Goal: Navigation & Orientation: Find specific page/section

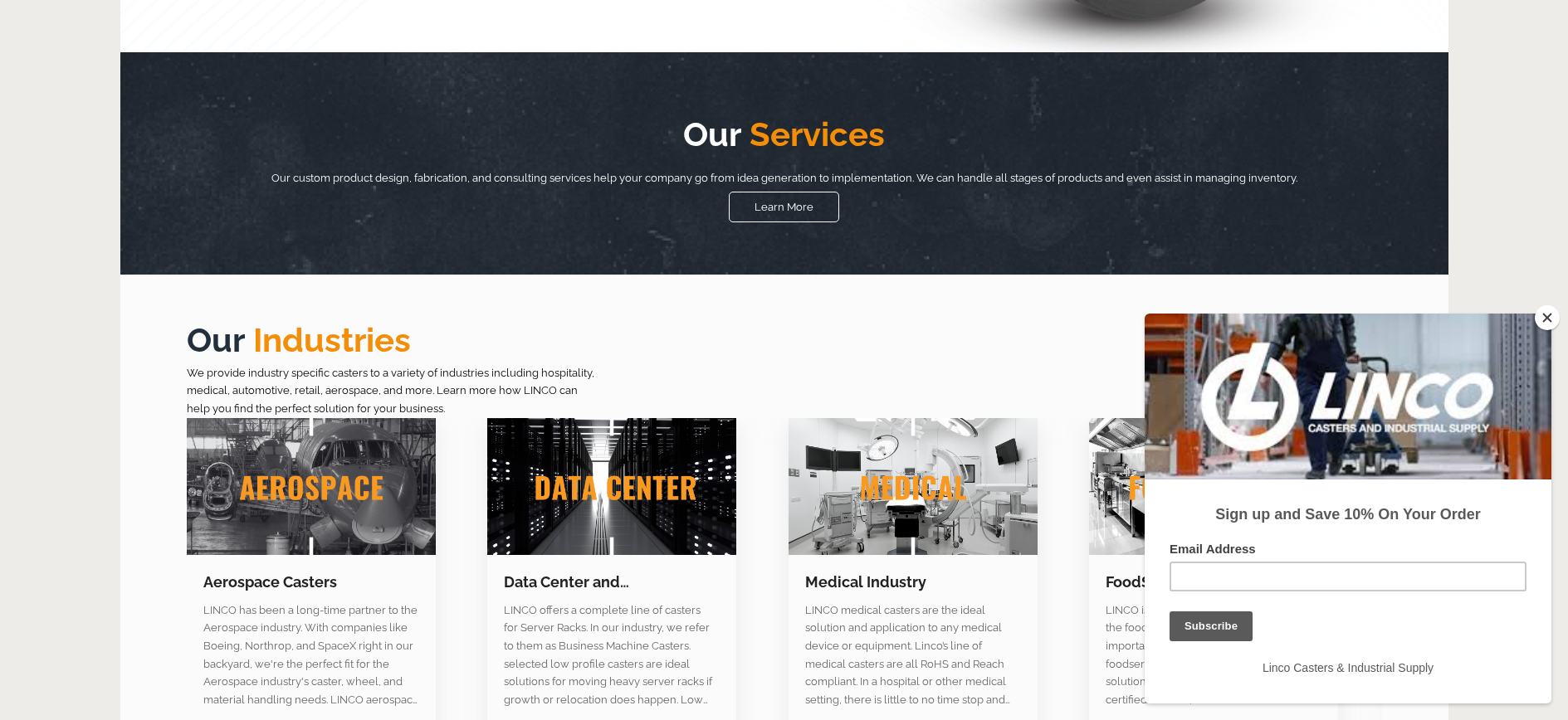
scroll to position [664, 0]
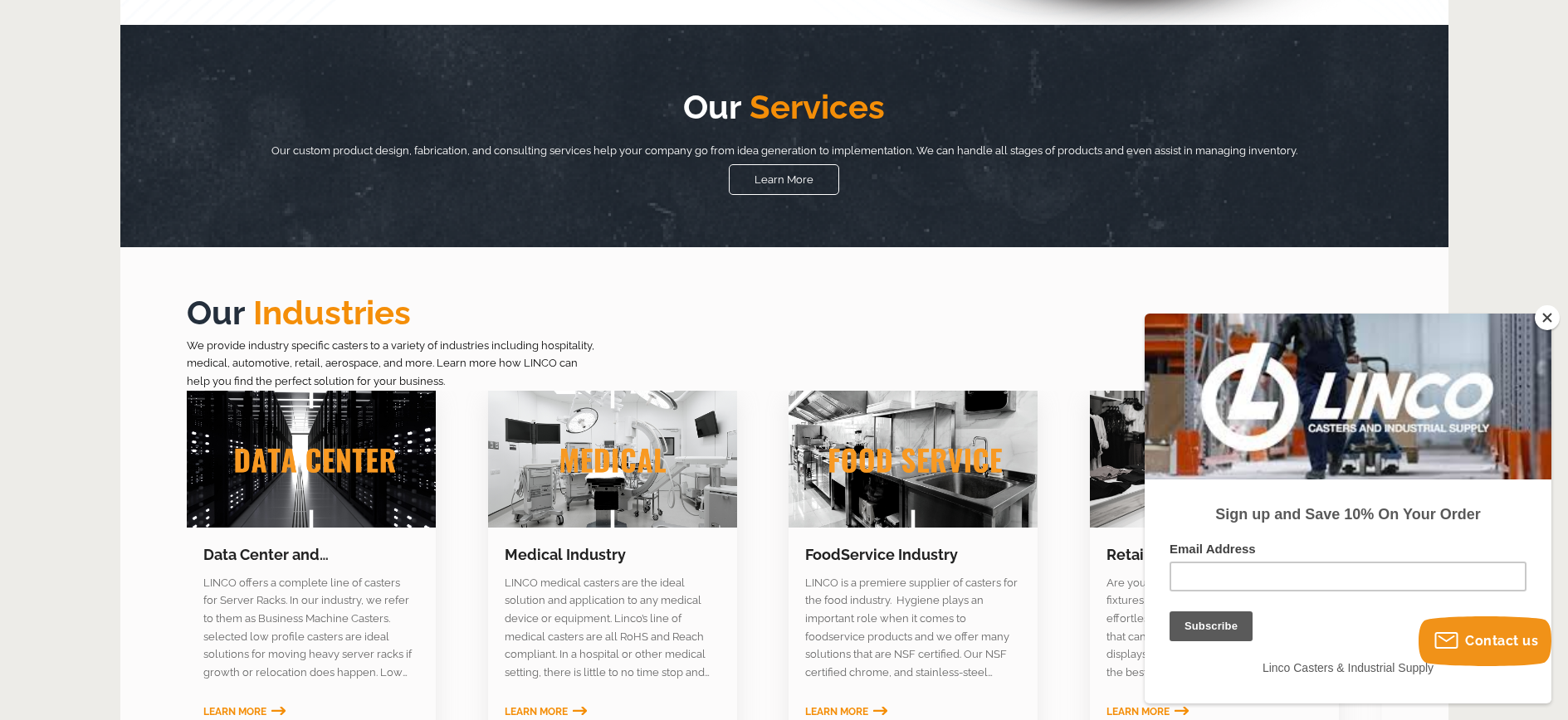
click at [1546, 314] on button "Close" at bounding box center [1547, 318] width 25 height 25
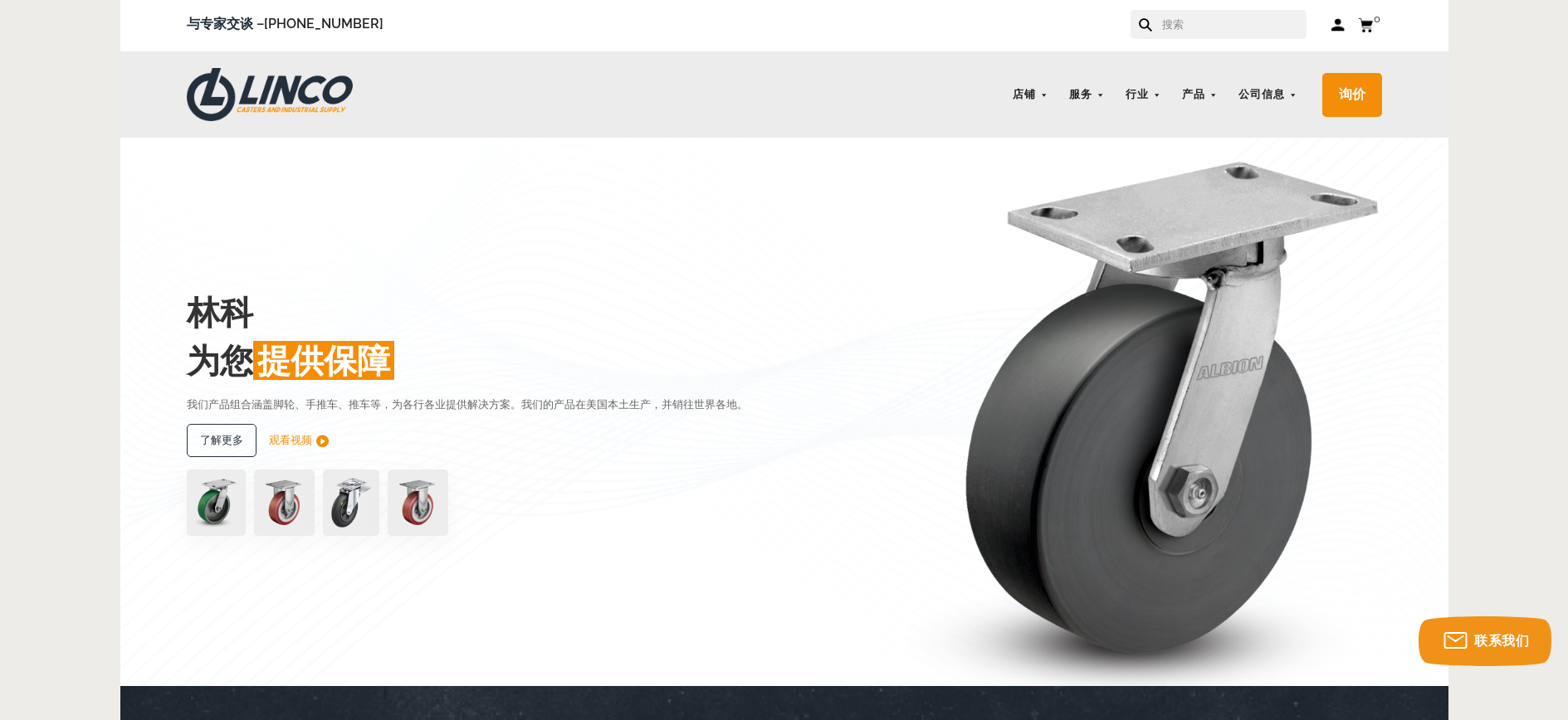
scroll to position [0, 0]
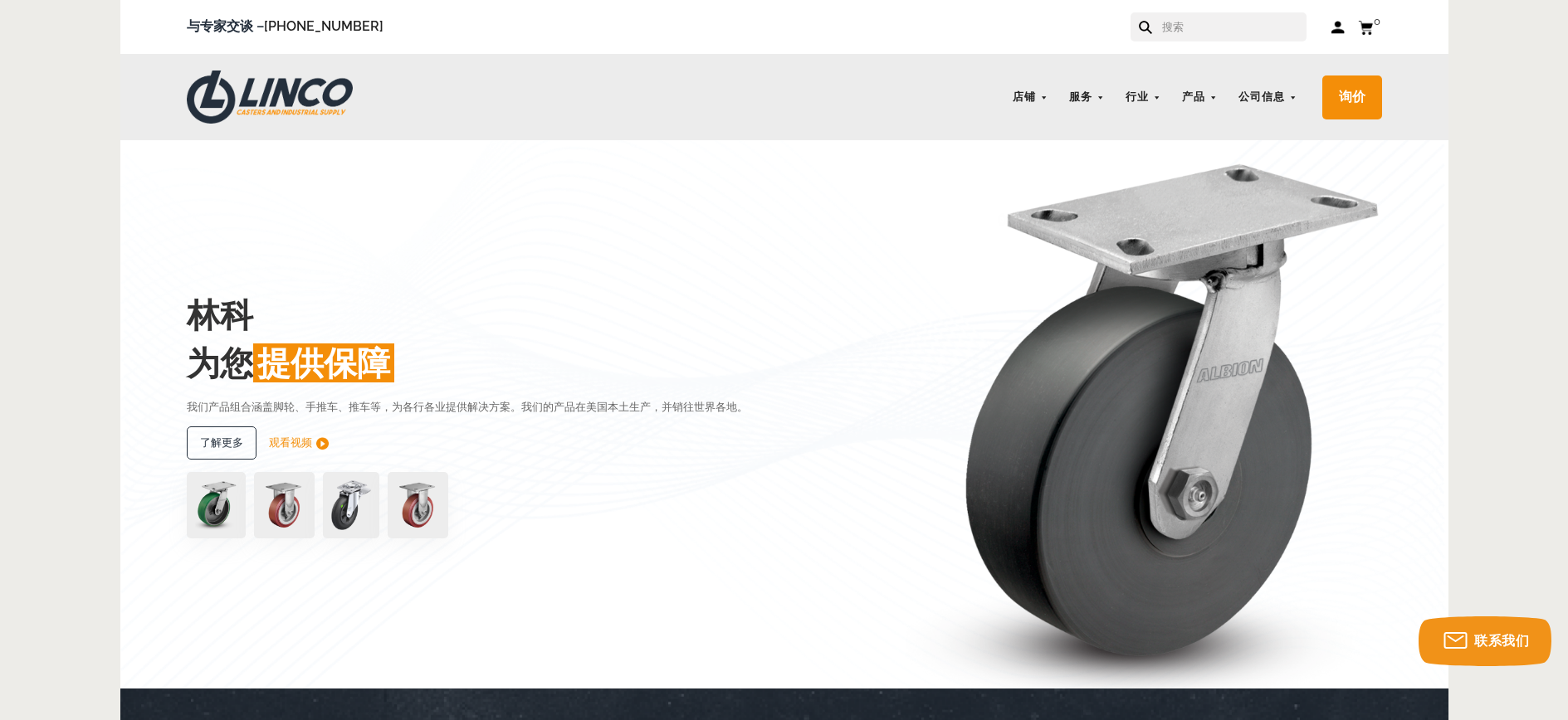
click at [314, 439] on link "观看视频" at bounding box center [299, 443] width 60 height 33
click at [986, 226] on link at bounding box center [990, 224] width 19 height 20
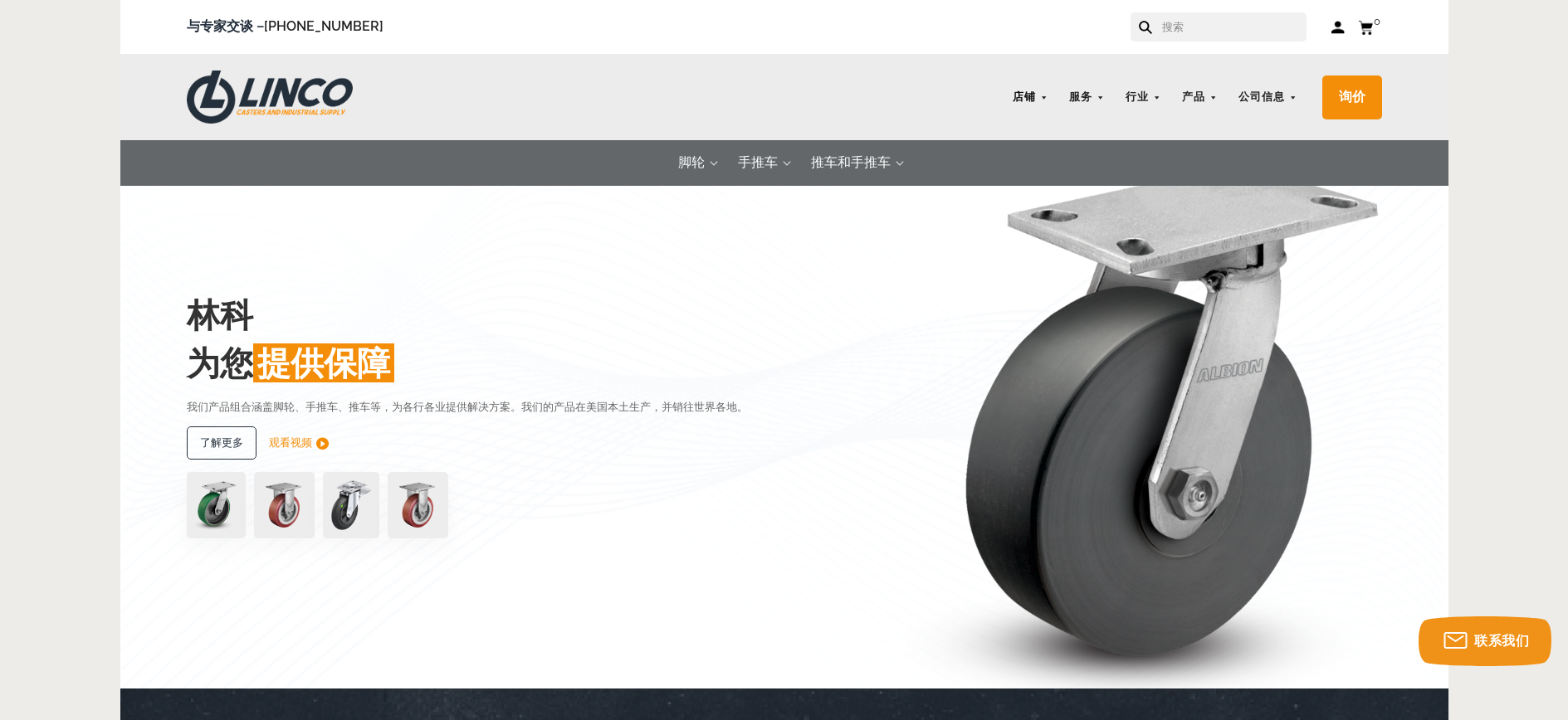
click at [1042, 95] on link "店铺" at bounding box center [1030, 98] width 53 height 32
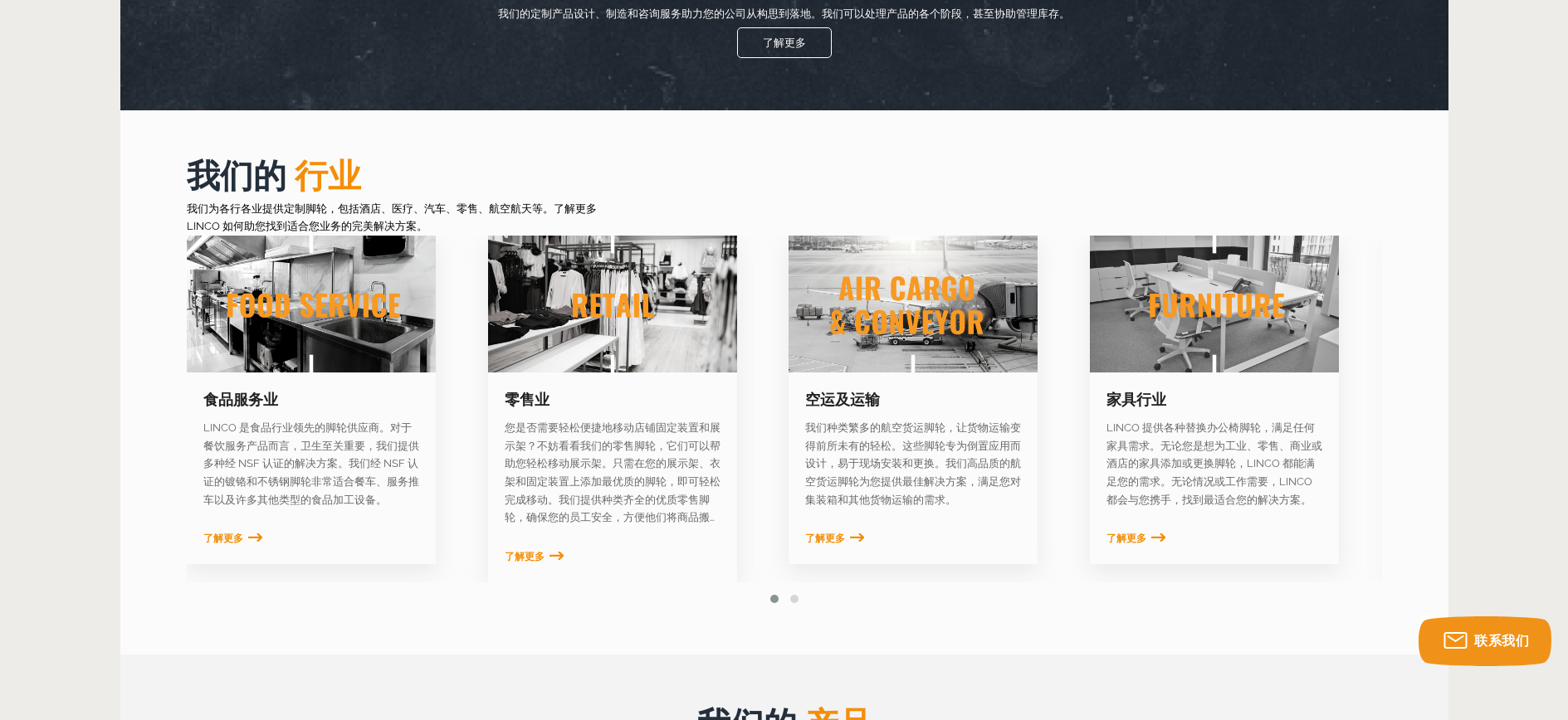
scroll to position [802, 0]
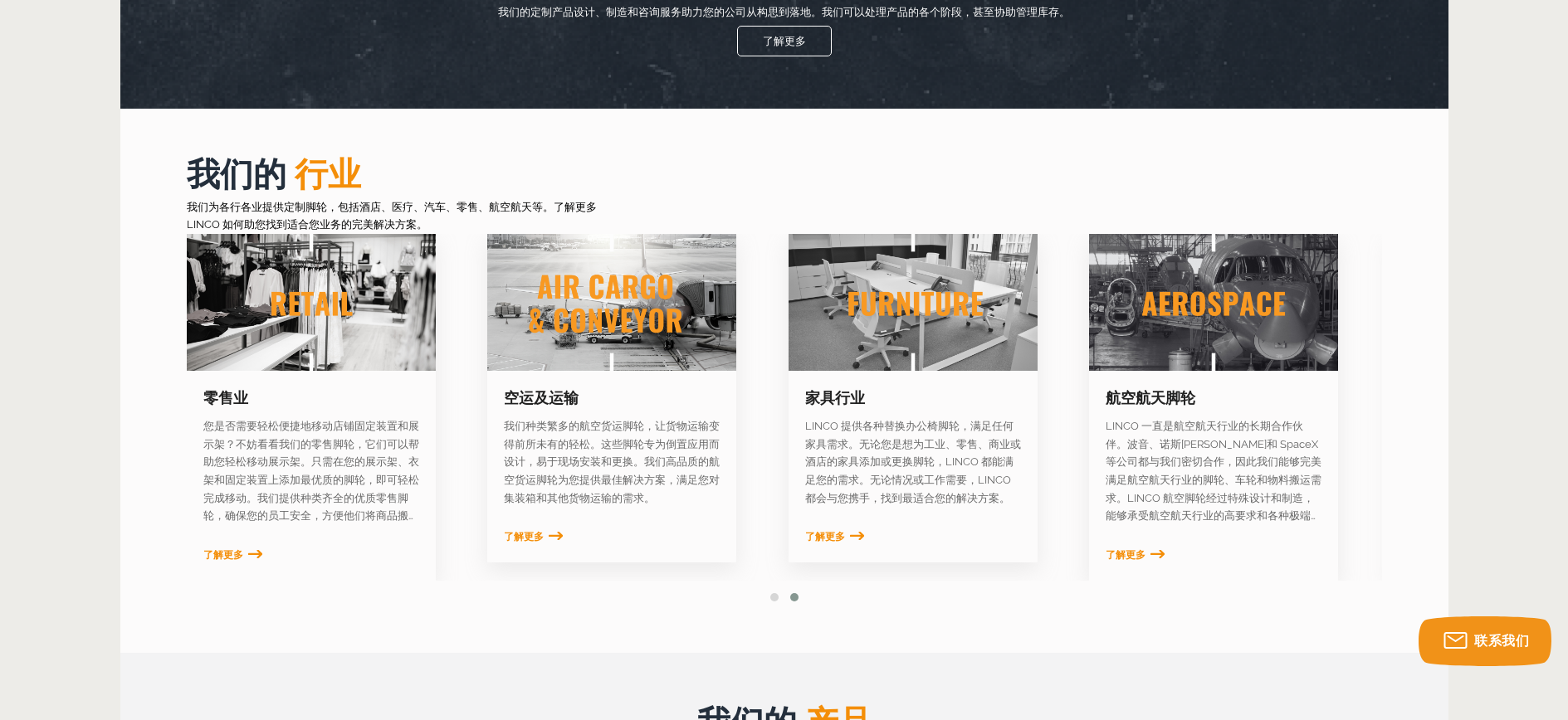
click at [1235, 292] on link at bounding box center [1213, 302] width 249 height 137
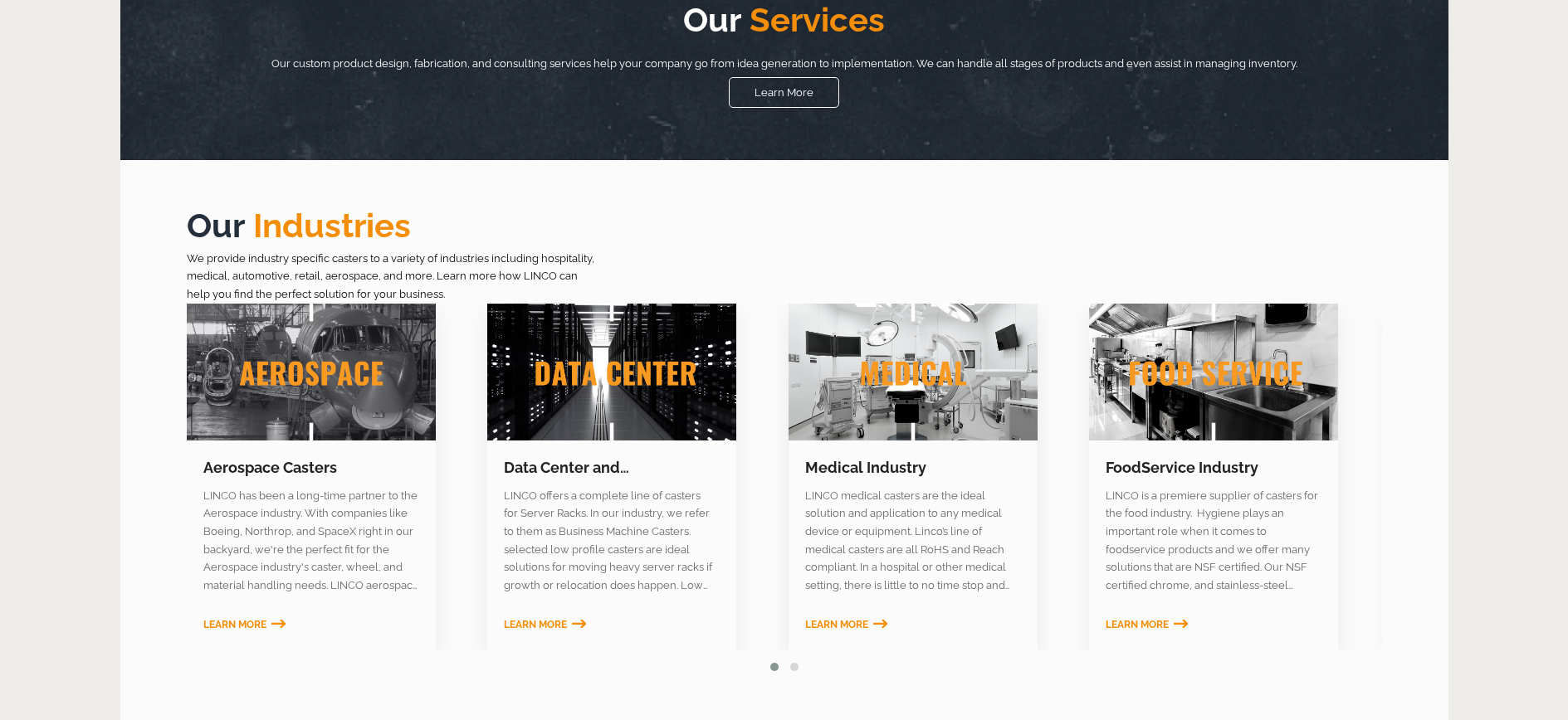
scroll to position [813, 0]
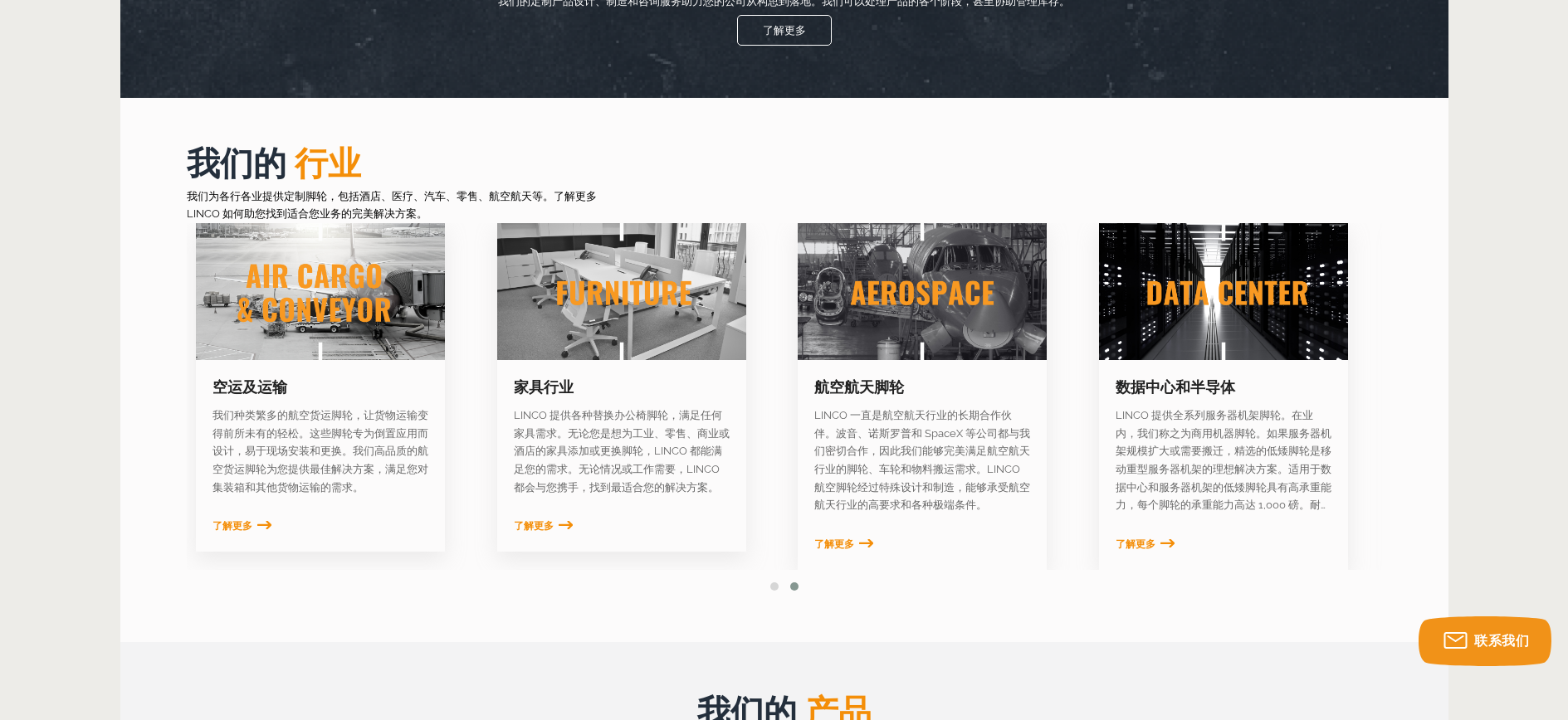
drag, startPoint x: 885, startPoint y: 458, endPoint x: 894, endPoint y: 518, distance: 60.7
click at [894, 518] on article "航空航天脚轮 LINCO 一直是航空航天行业的长期合作伙伴。波音、诺斯罗普和 SpaceX 等公司都与我们密切合作，因此我们能够完美满足航空航天行业的脚轮、车…" at bounding box center [922, 397] width 249 height 347
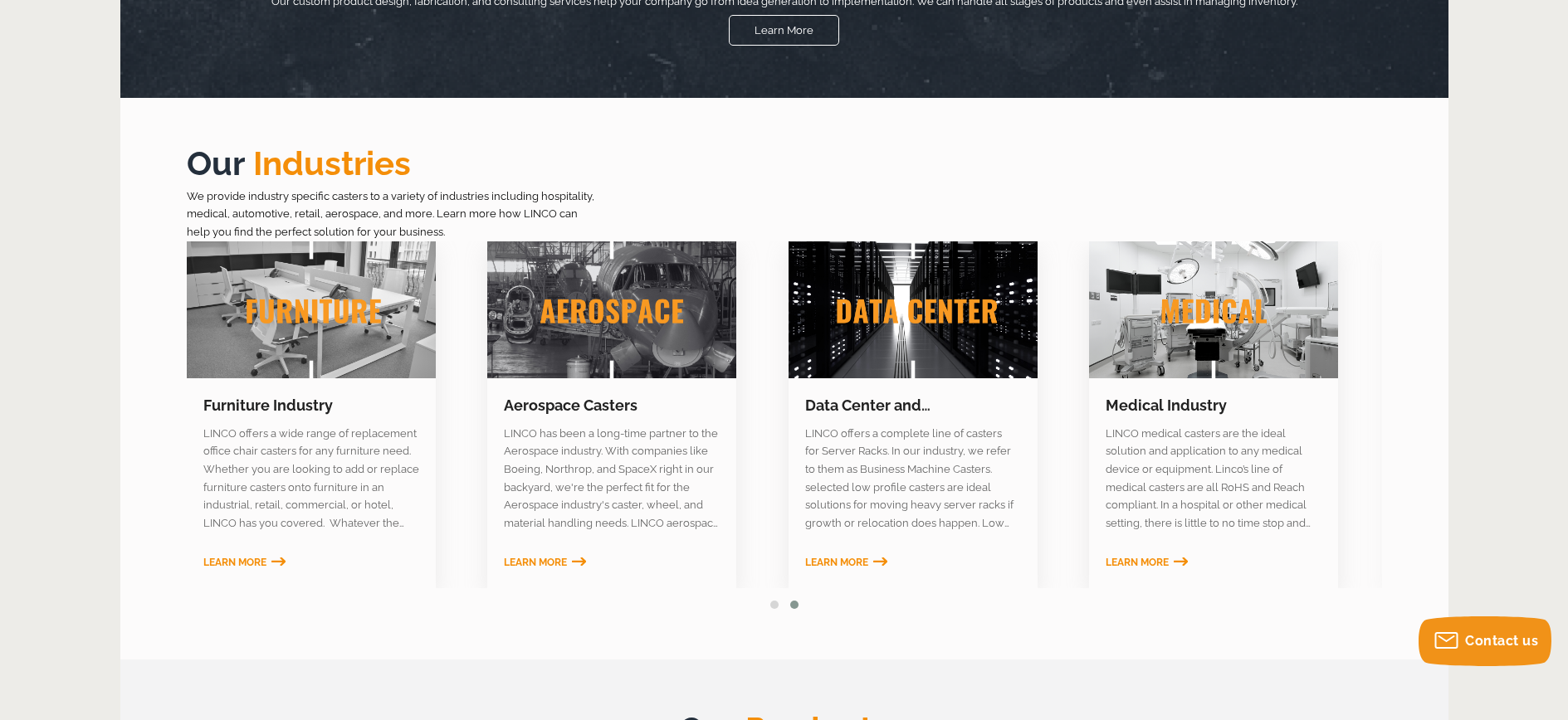
click at [514, 425] on section "LINCO has been a long-time partner to the Aerospace industry. With companies li…" at bounding box center [611, 478] width 249 height 108
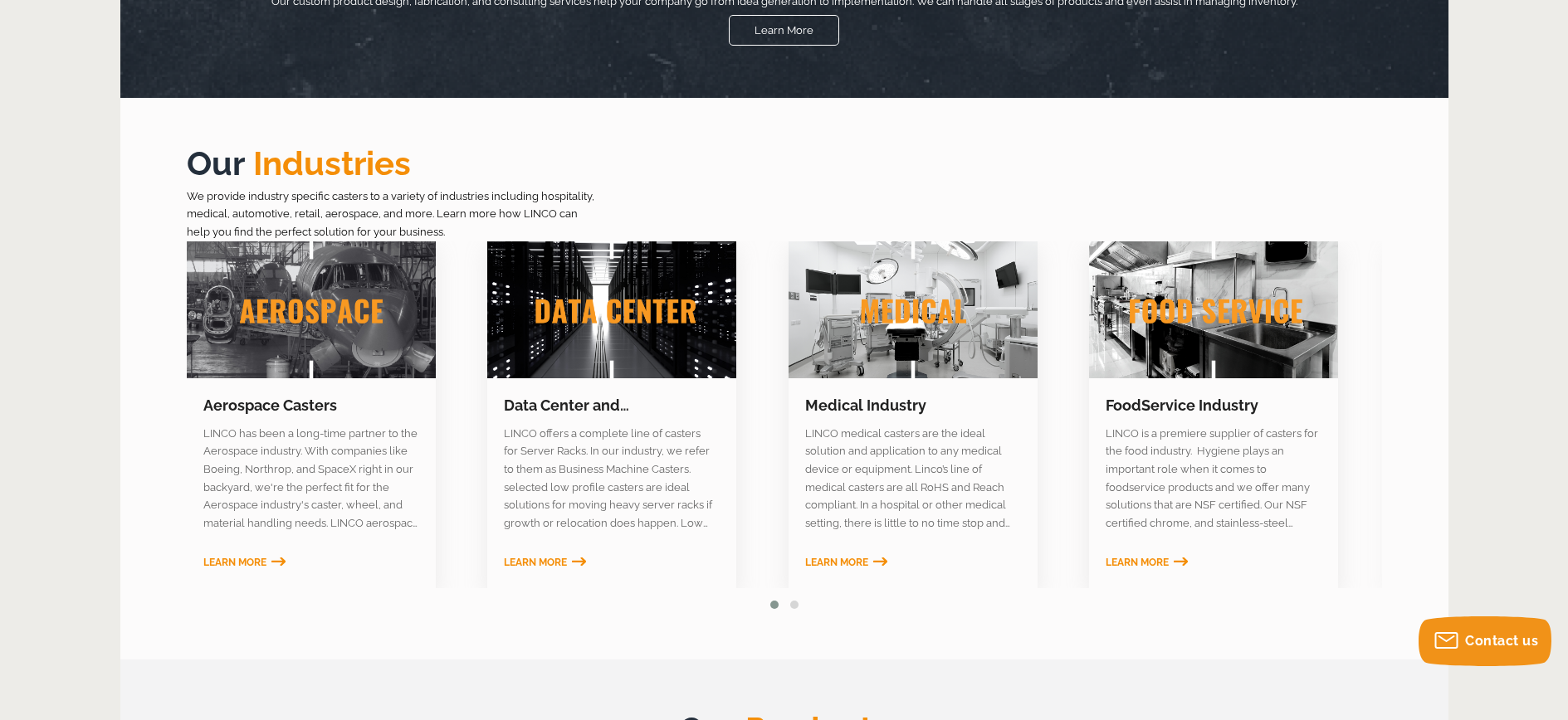
click at [328, 288] on link at bounding box center [311, 310] width 249 height 137
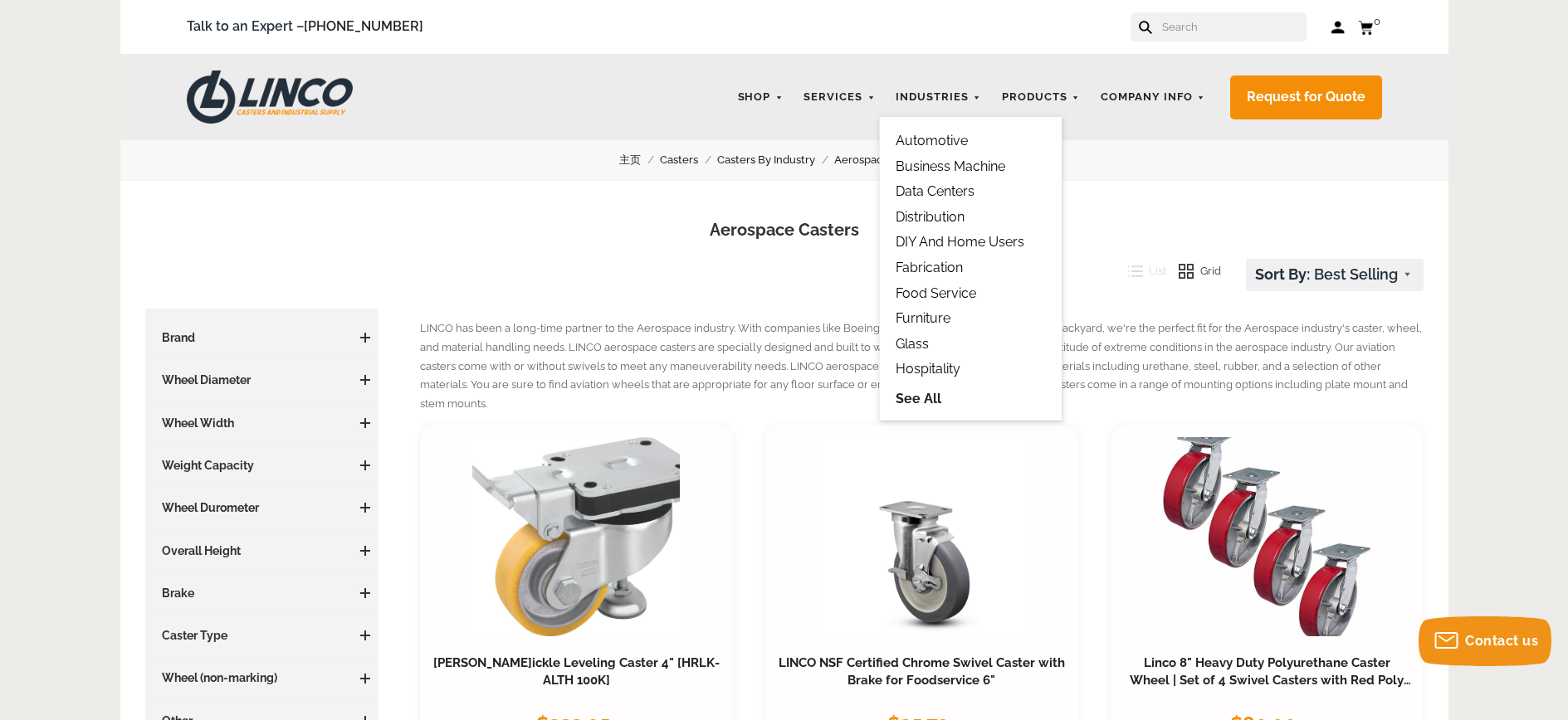
click at [960, 139] on link "Automotive" at bounding box center [931, 140] width 73 height 16
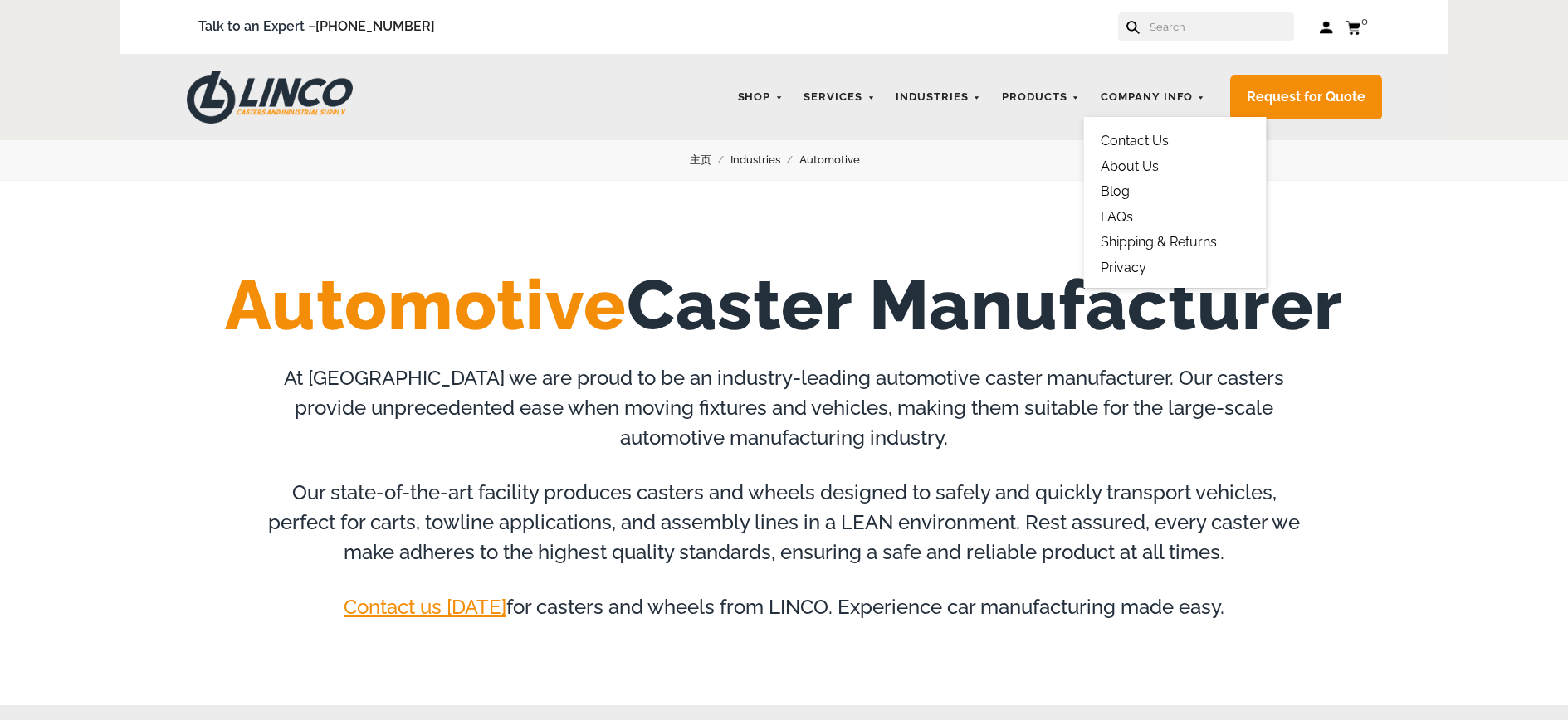
click at [1164, 141] on link "Contact Us" at bounding box center [1135, 140] width 68 height 16
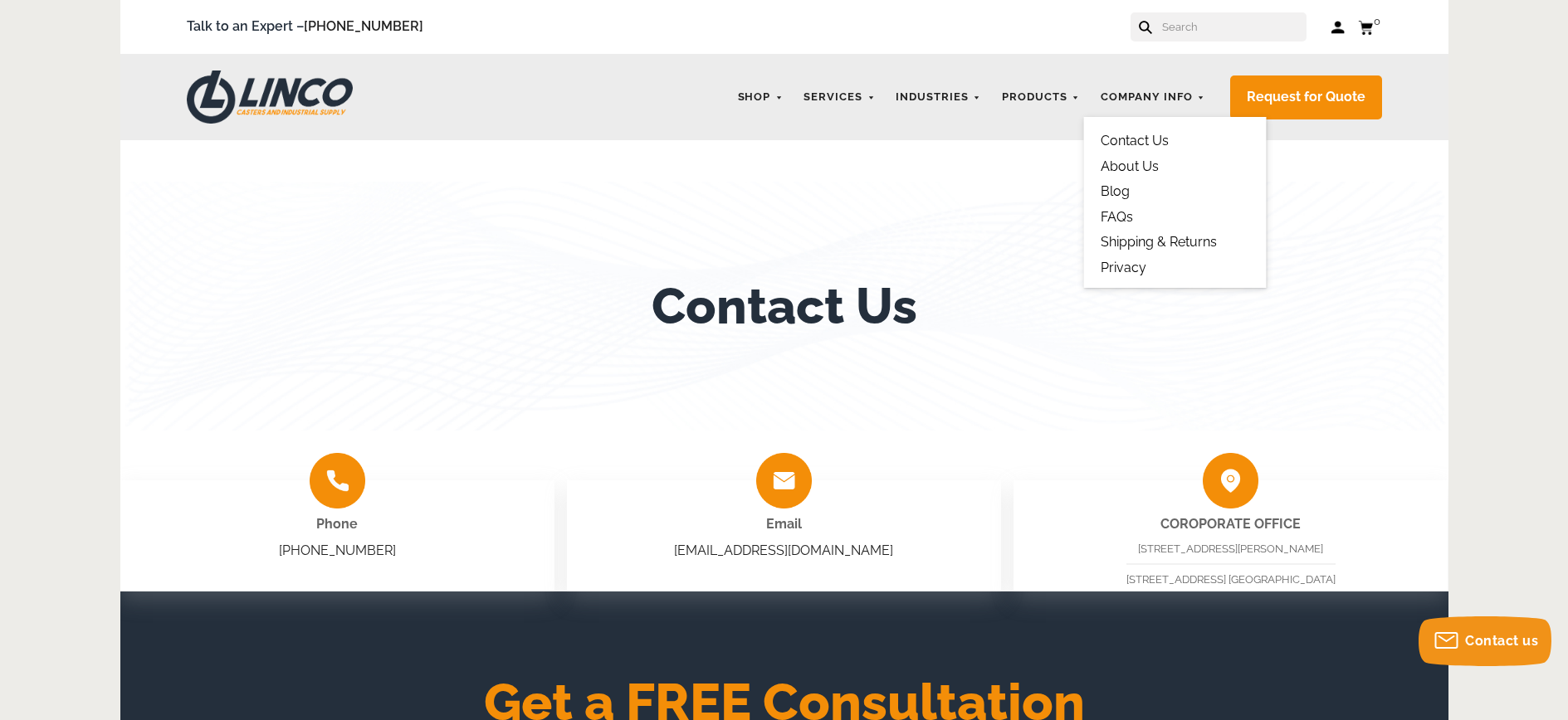
click at [1139, 162] on link "About Us" at bounding box center [1130, 166] width 58 height 16
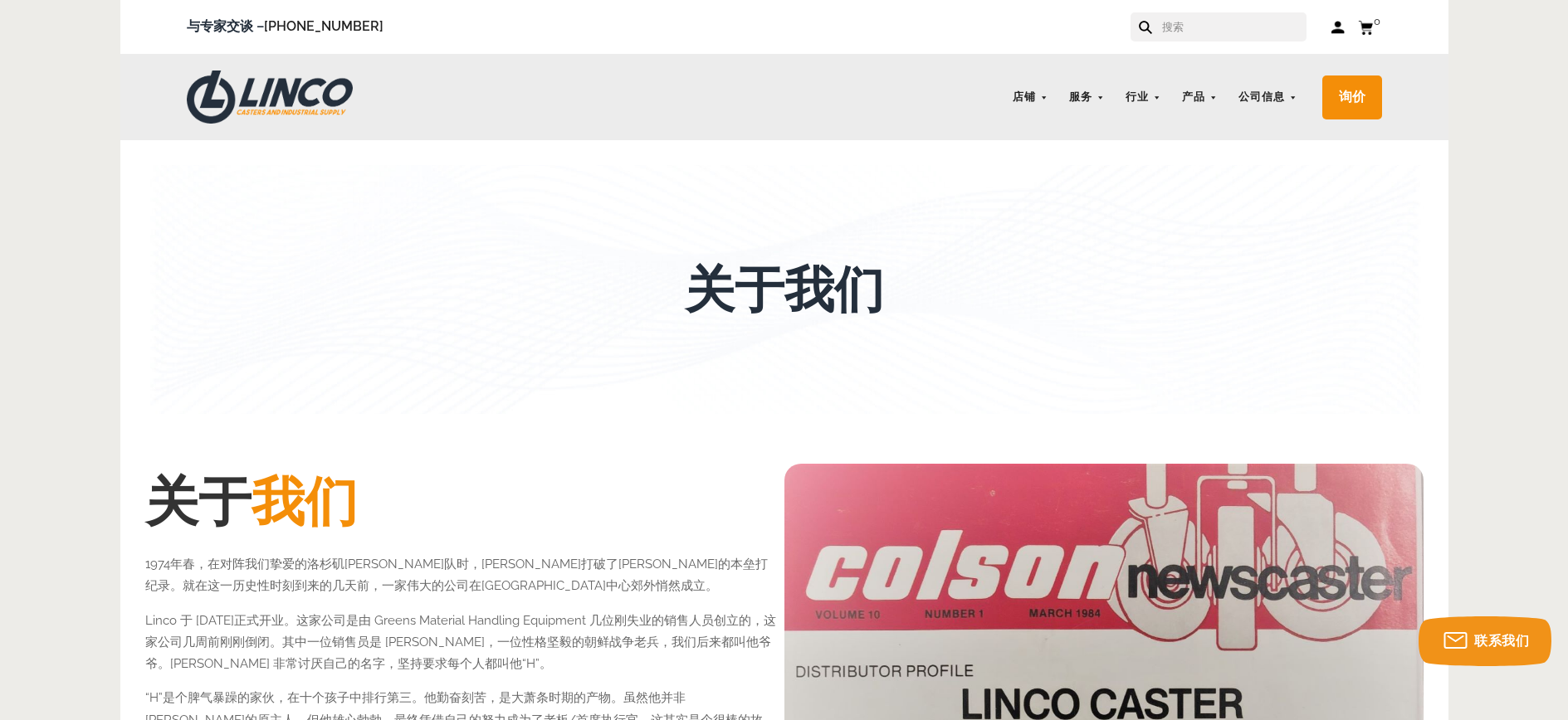
click at [1173, 255] on div "关于我们" at bounding box center [784, 289] width 1278 height 249
click at [1250, 196] on font "博客" at bounding box center [1252, 191] width 27 height 16
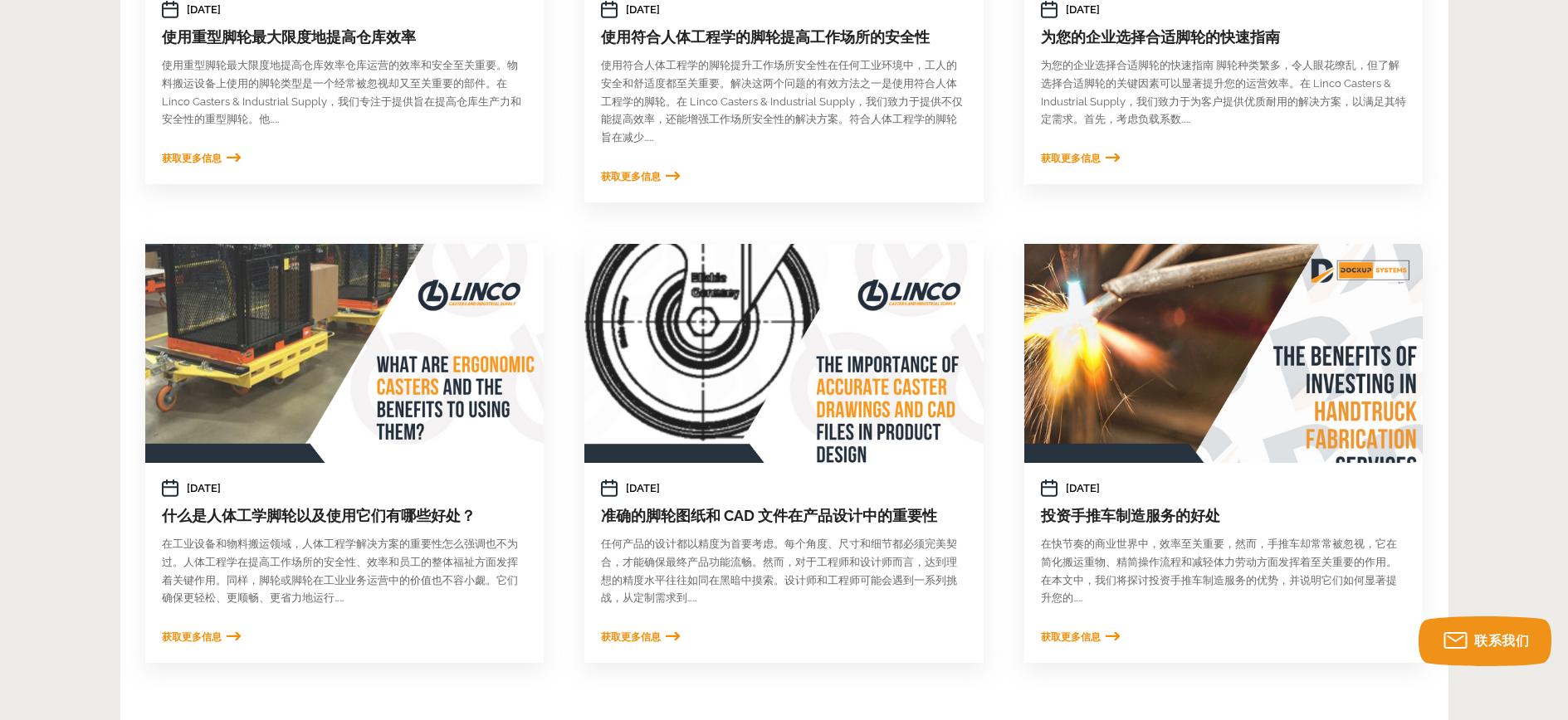
scroll to position [691, 0]
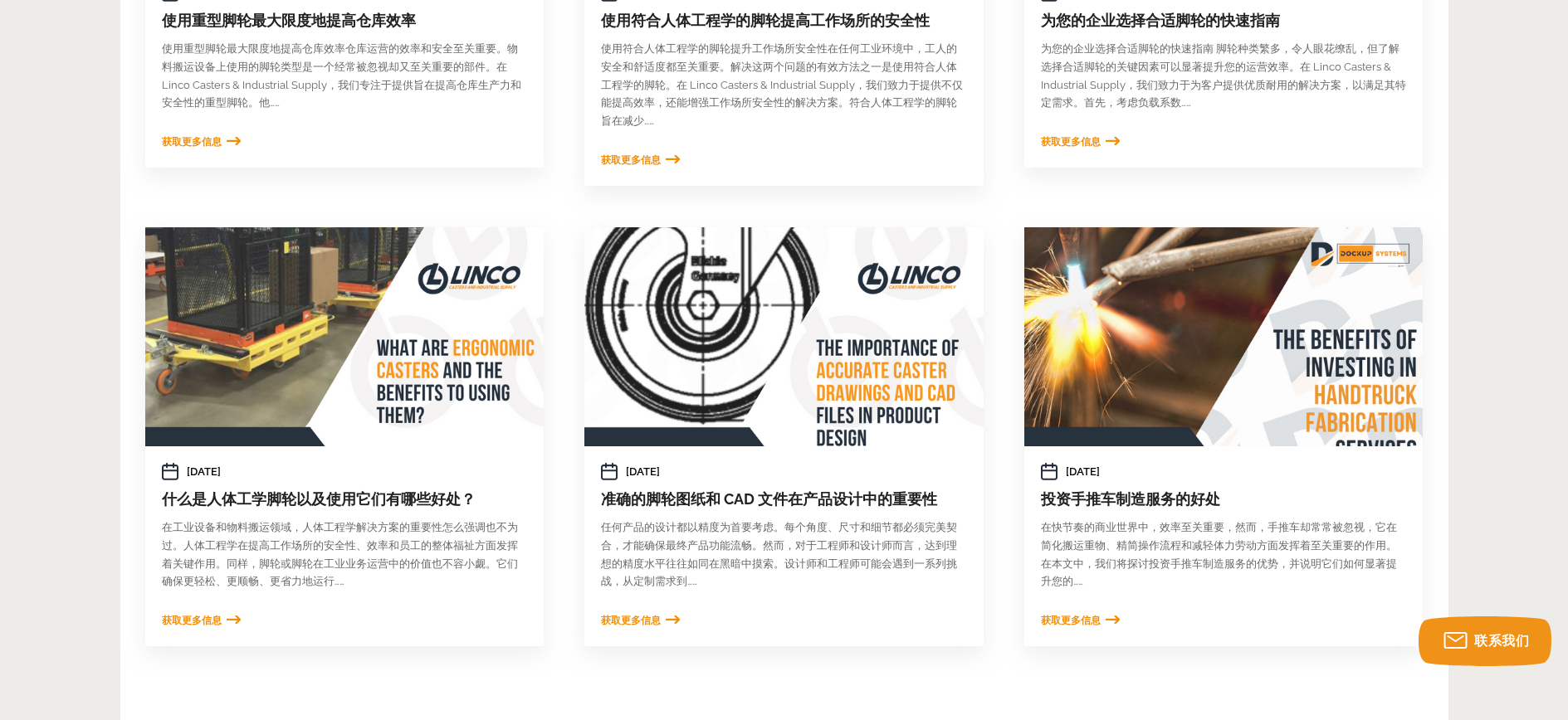
click at [656, 619] on font "获取更多信息" at bounding box center [631, 621] width 60 height 12
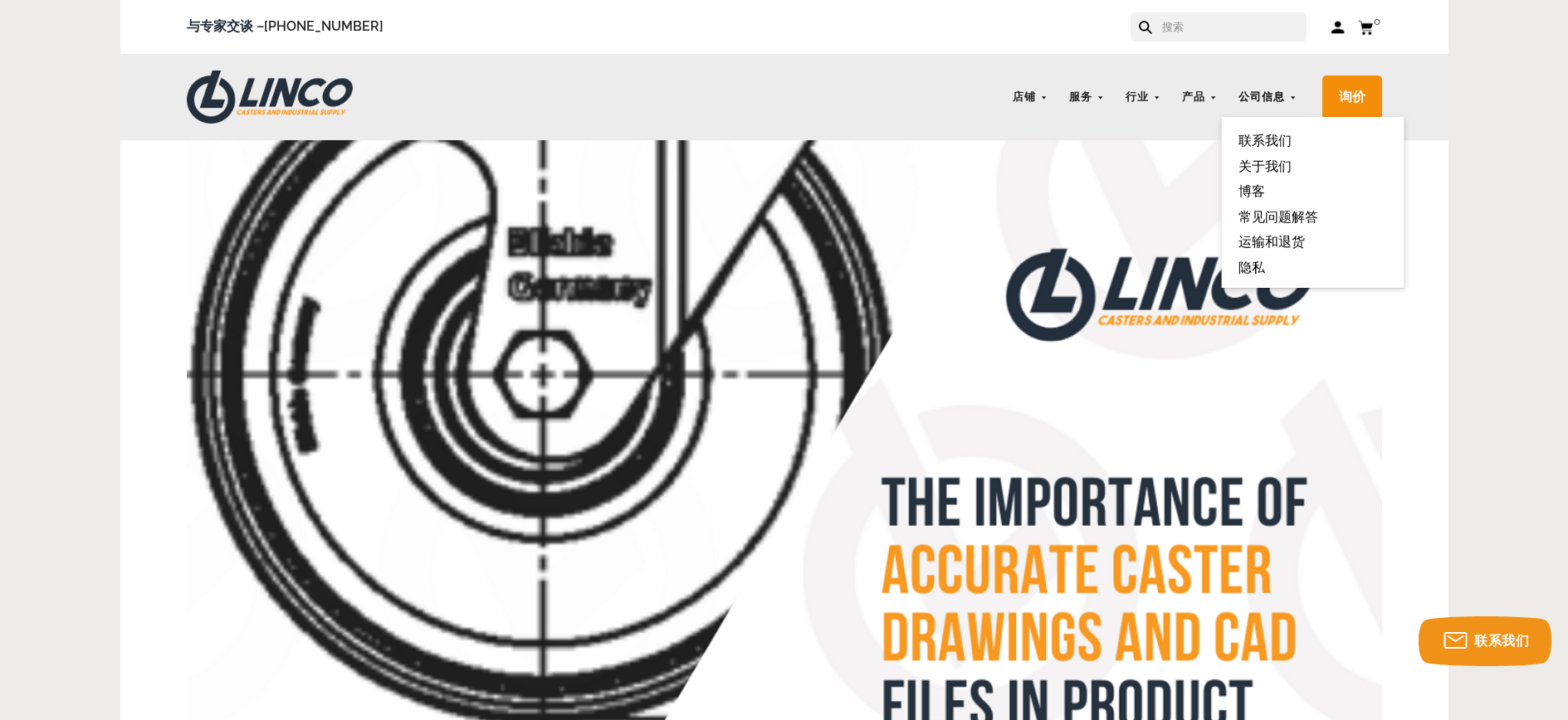
drag, startPoint x: 1291, startPoint y: 98, endPoint x: 1288, endPoint y: 108, distance: 10.4
click at [1290, 98] on link "公司信息" at bounding box center [1268, 98] width 76 height 32
click at [1277, 212] on font "常见问题解答" at bounding box center [1279, 217] width 80 height 16
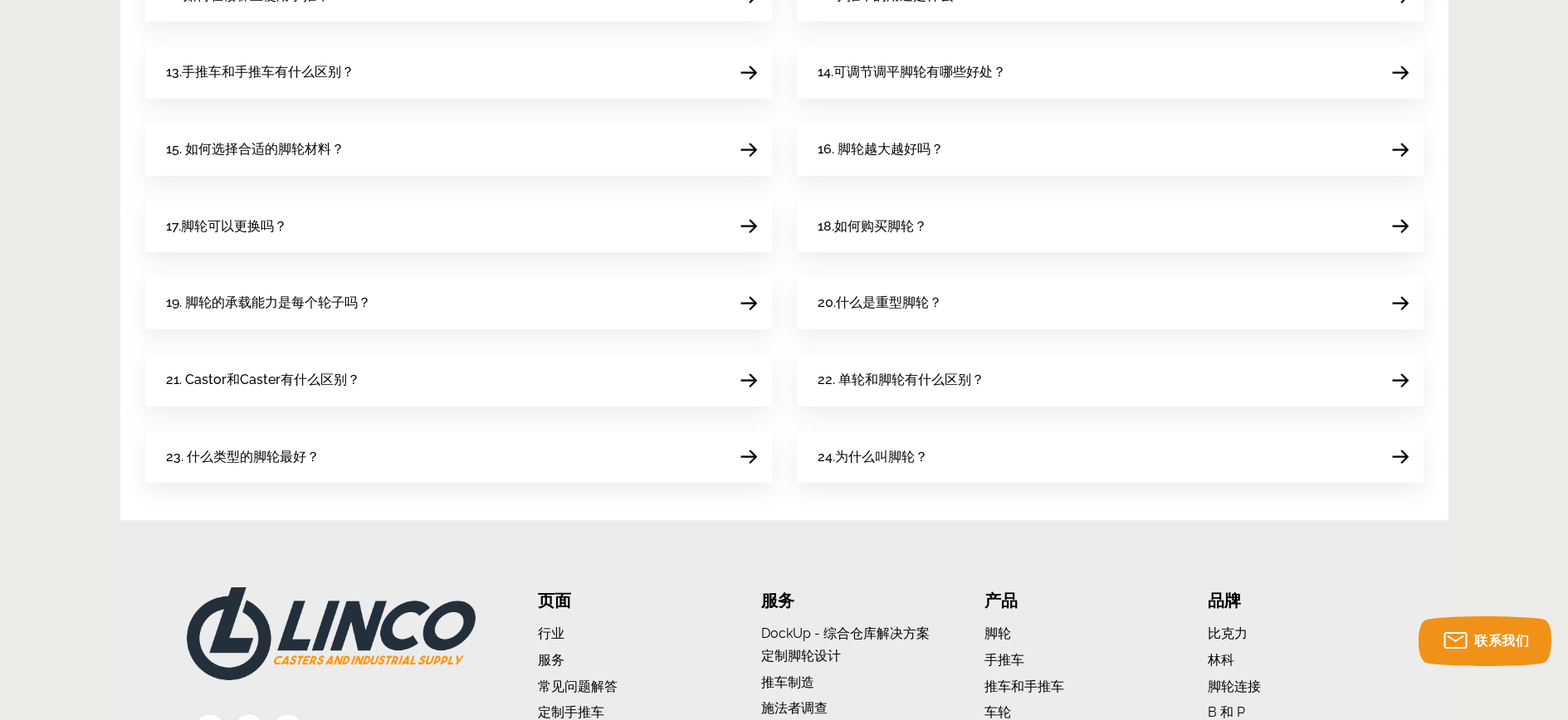
scroll to position [996, 0]
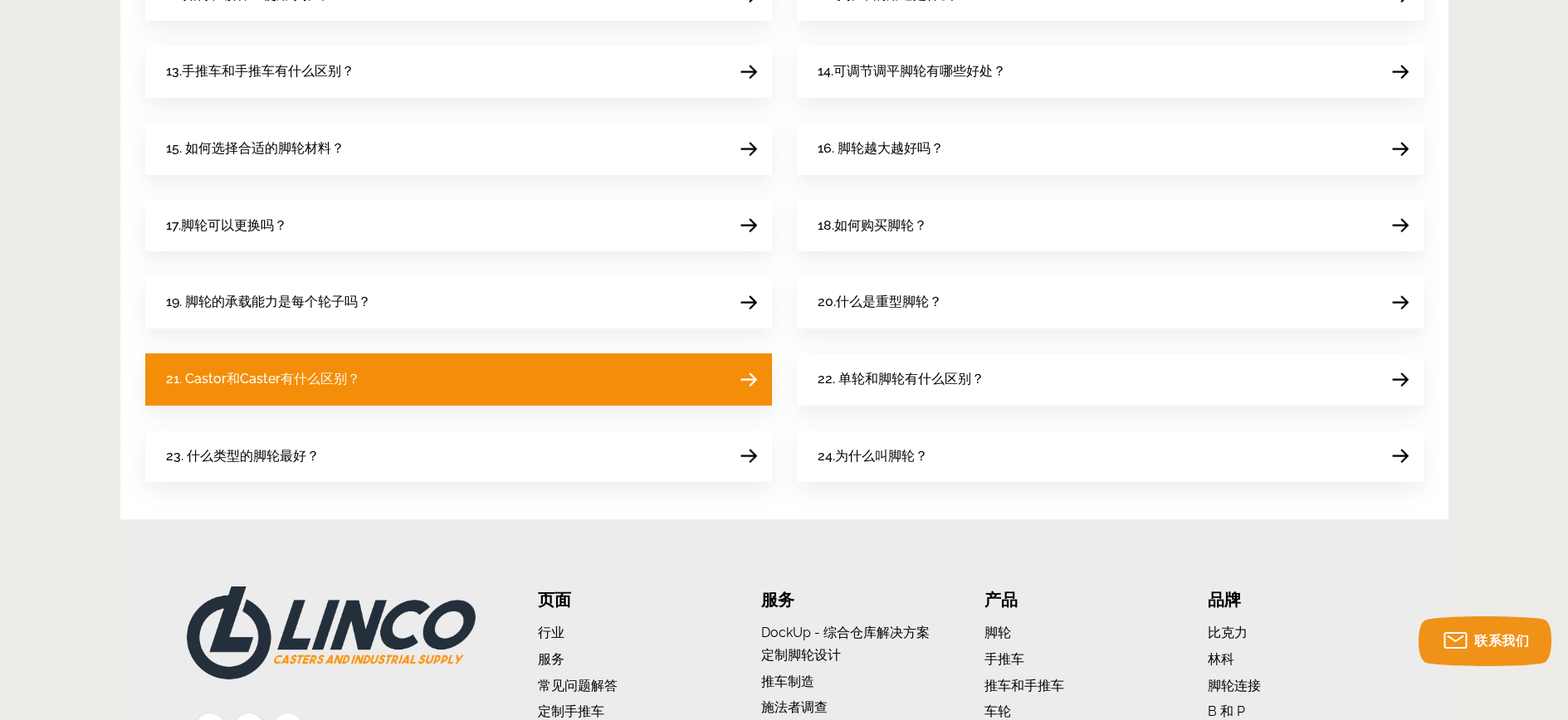
click at [502, 382] on link "21. Castor和Caster有什么区别？" at bounding box center [458, 379] width 627 height 52
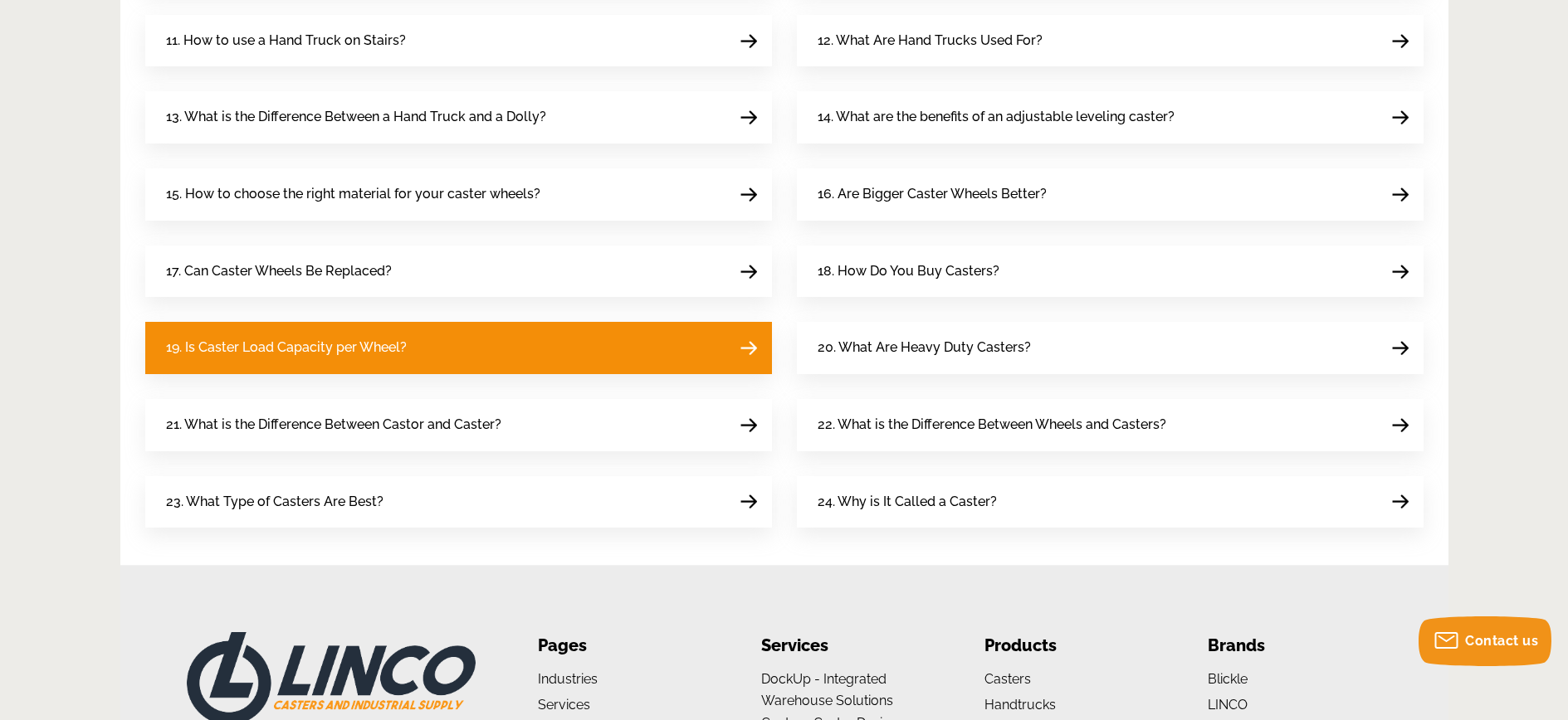
click at [347, 352] on span "19. Is Caster Load Capacity per Wheel?" at bounding box center [286, 348] width 241 height 22
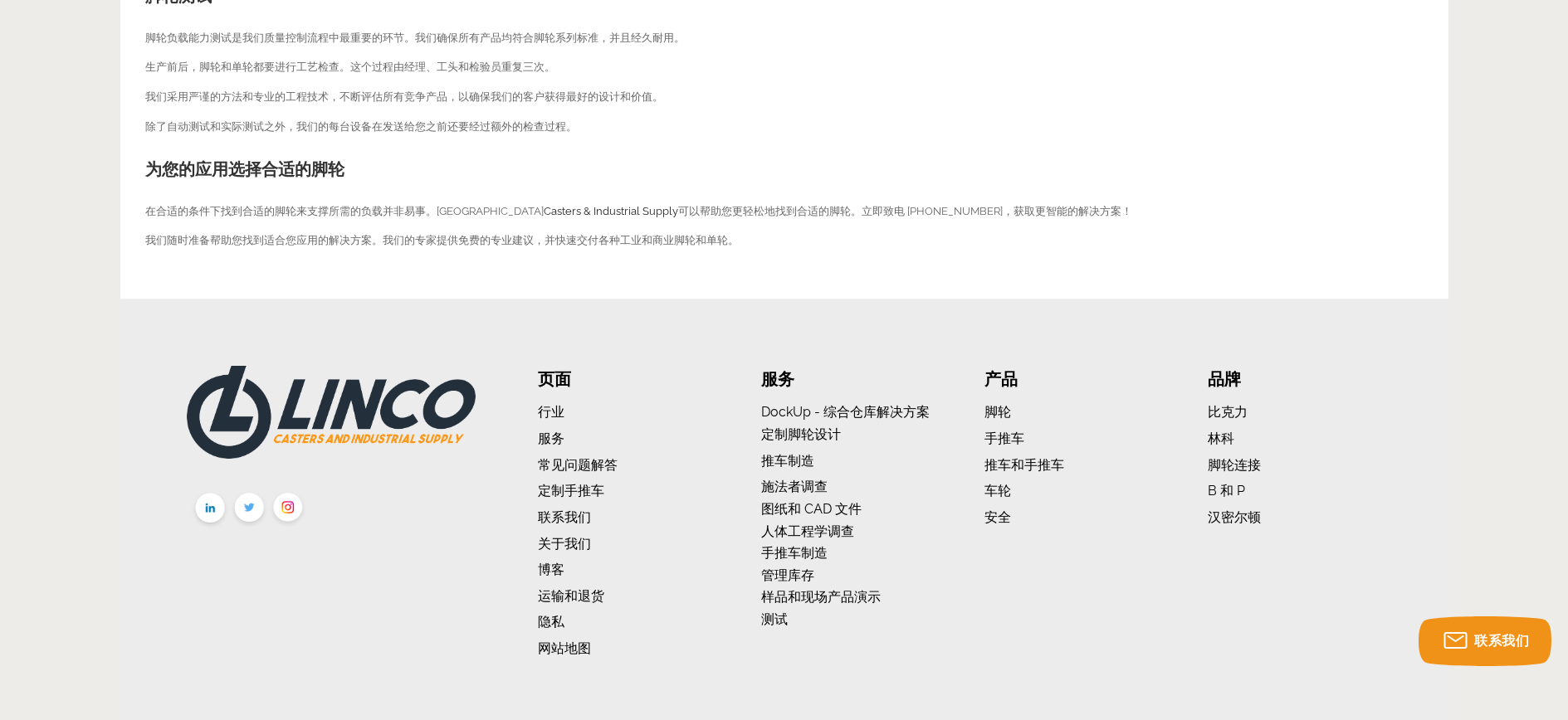
scroll to position [1134, 0]
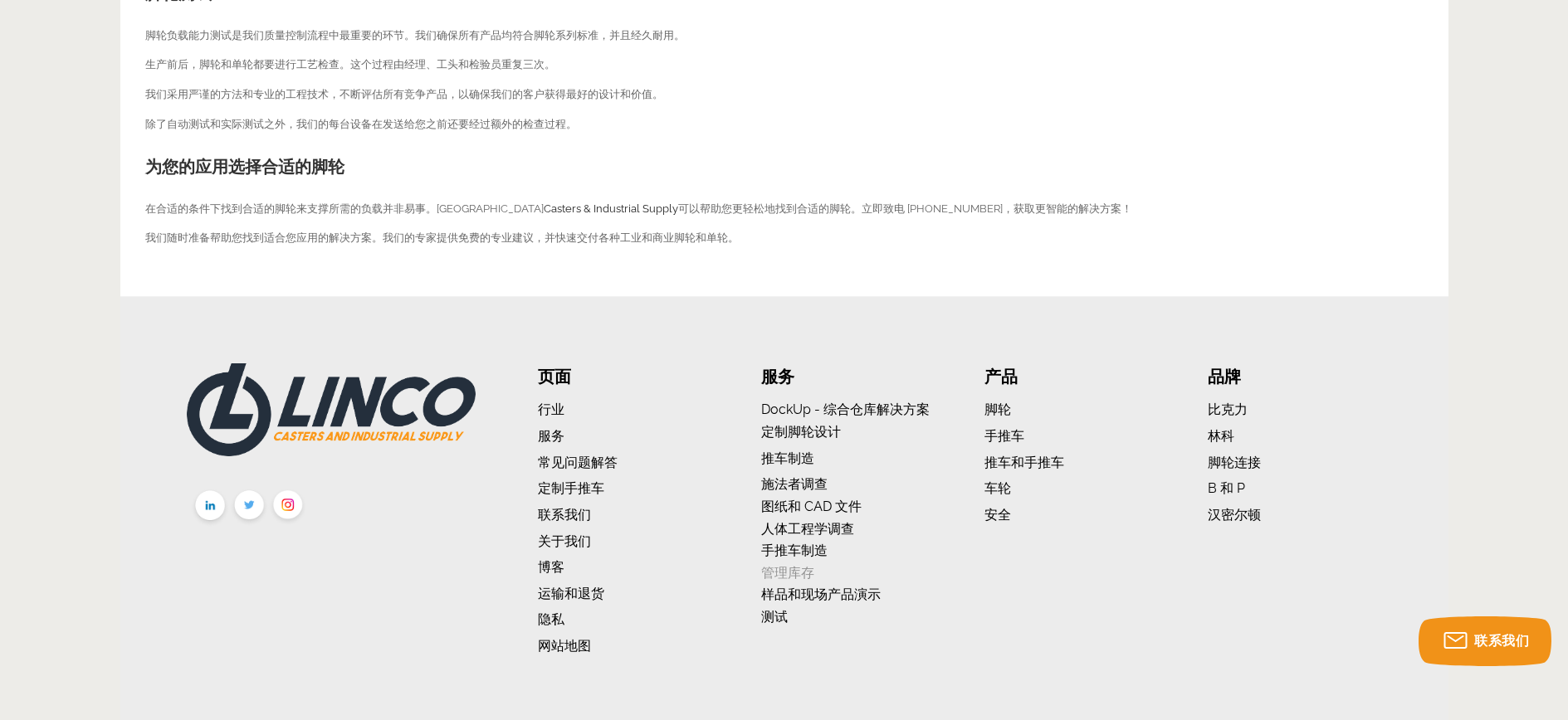
click at [791, 574] on font "管理库存" at bounding box center [788, 572] width 53 height 16
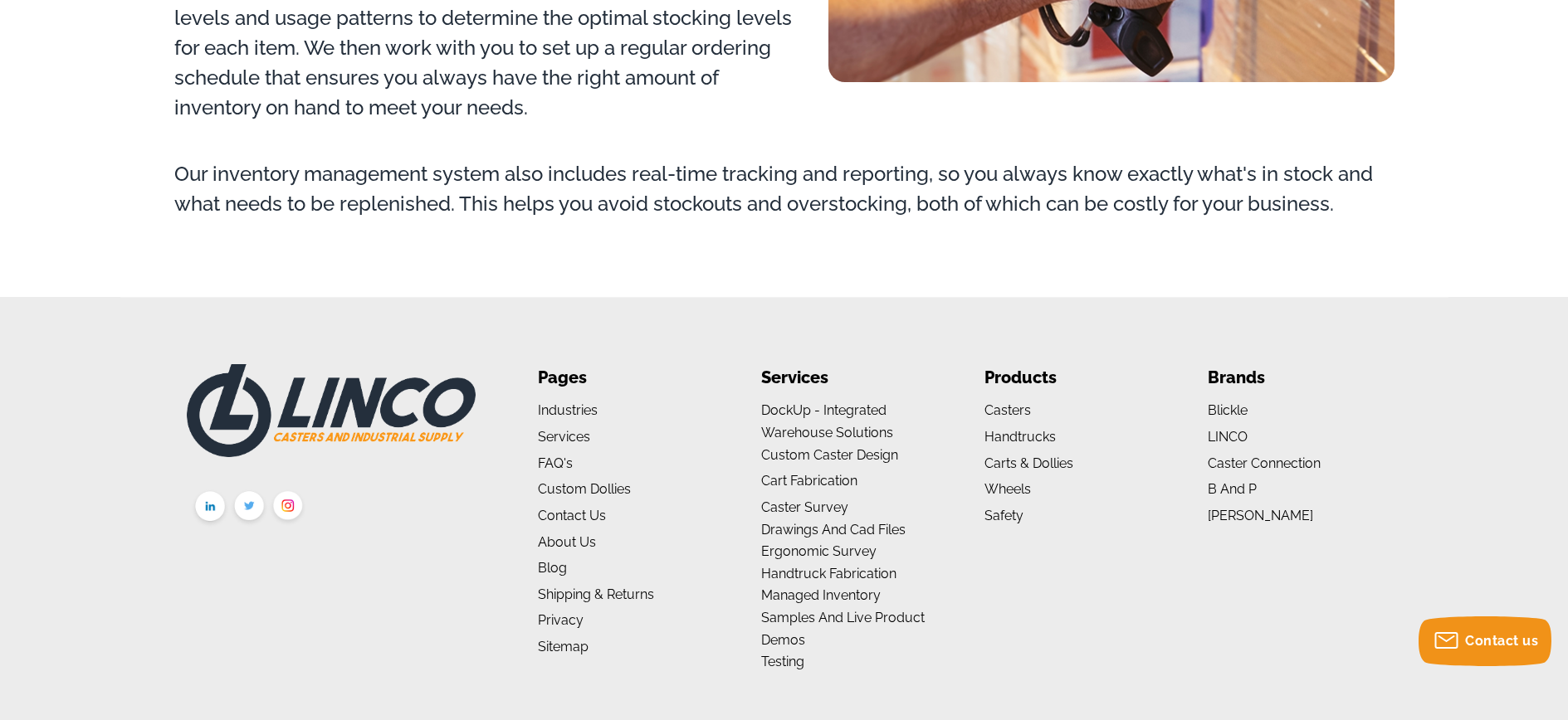
scroll to position [1355, 0]
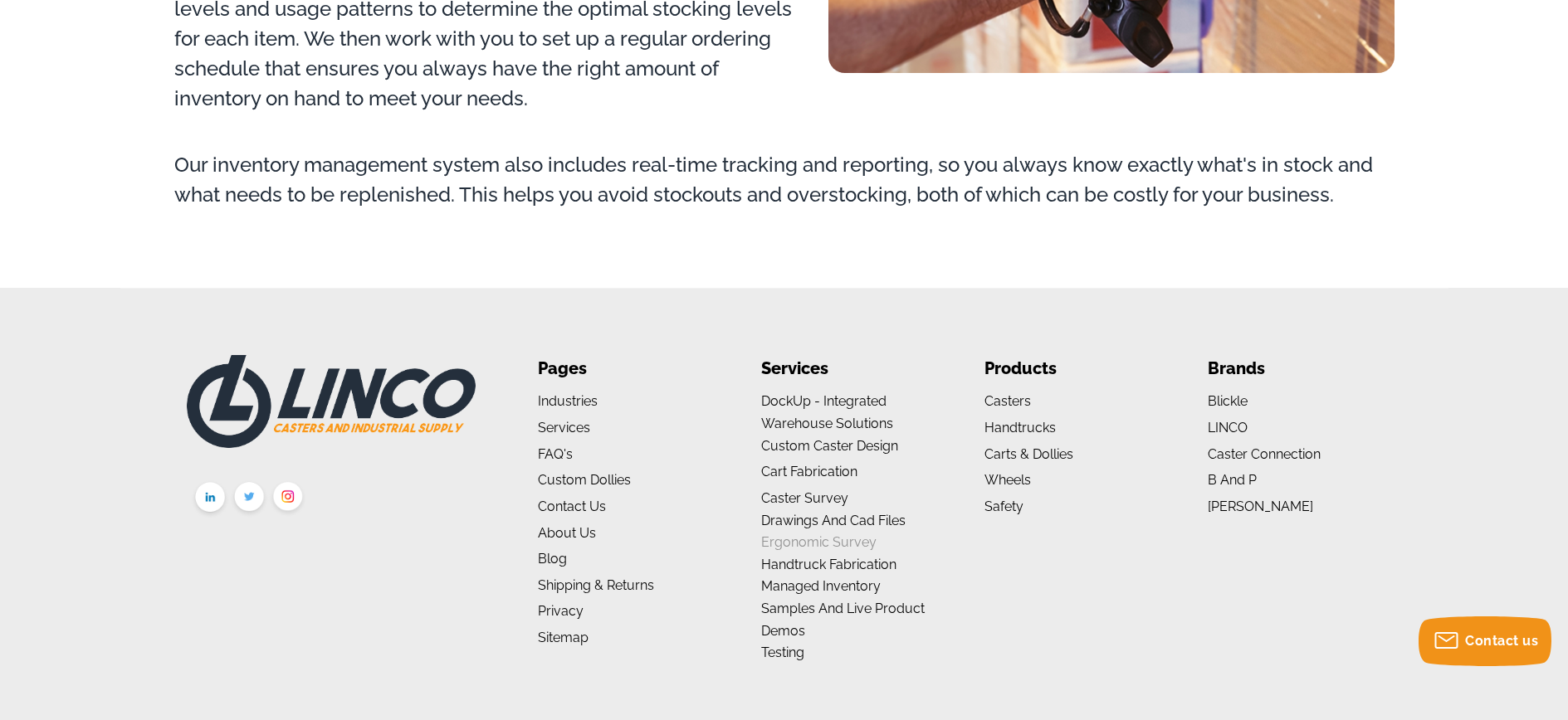
click at [834, 543] on link "Ergonomic Survey" at bounding box center [819, 542] width 115 height 16
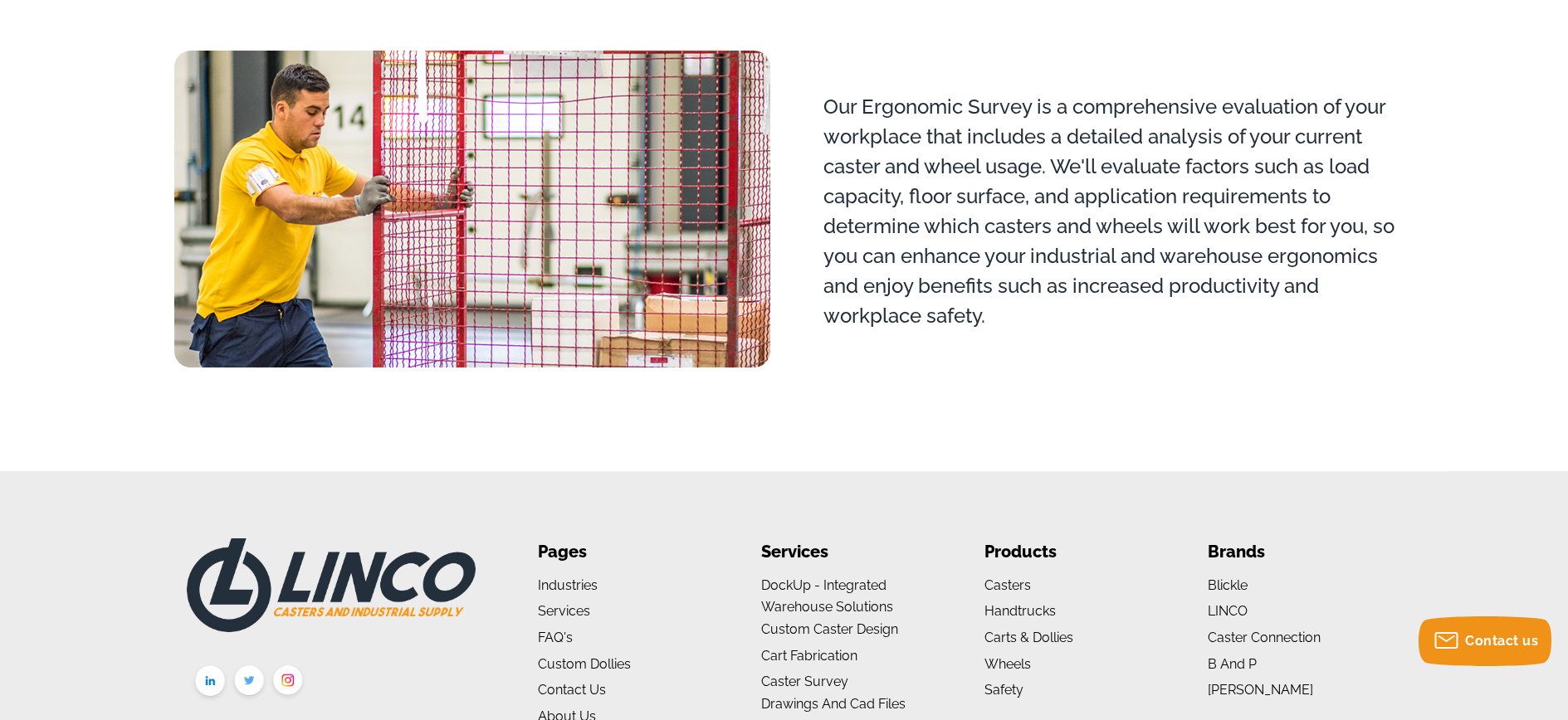
scroll to position [1383, 0]
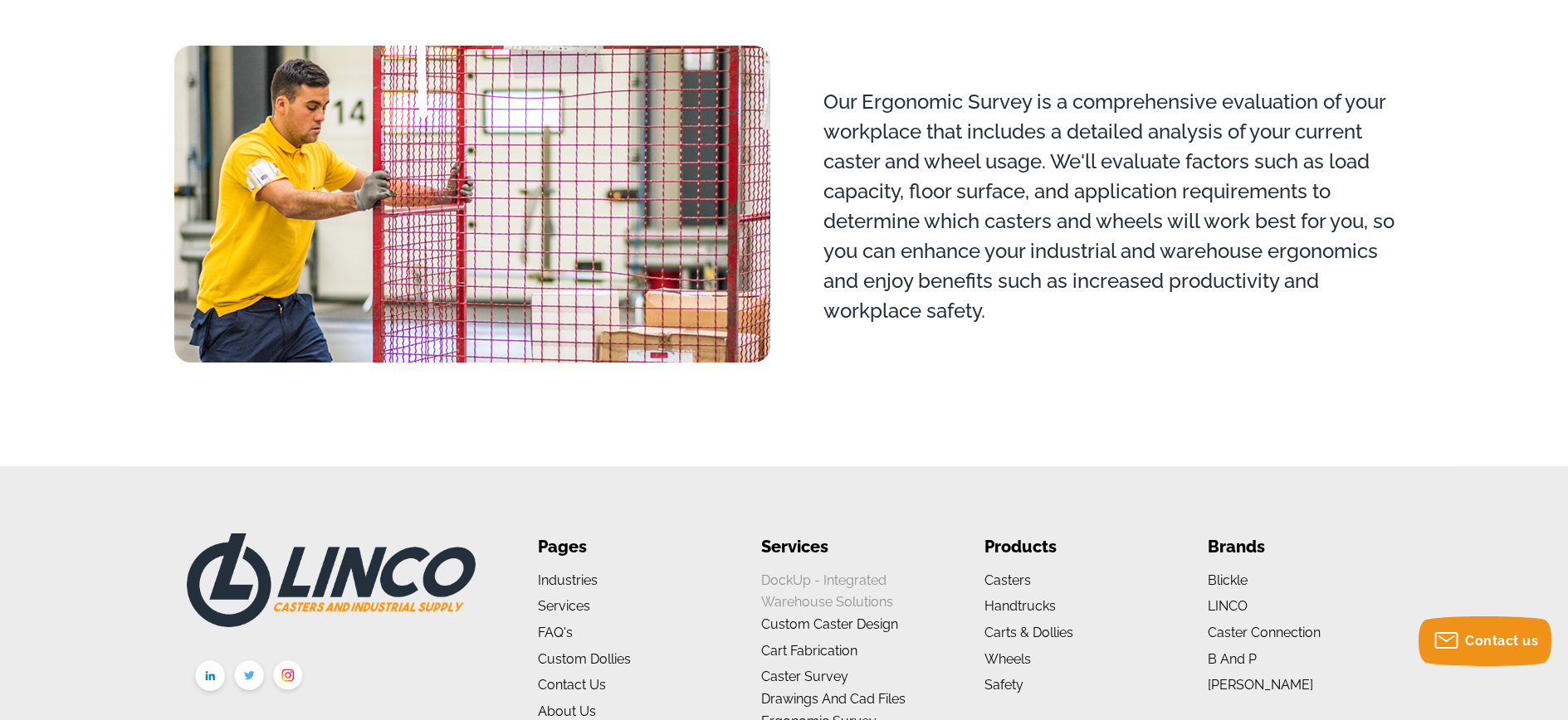
click at [802, 578] on link "DockUp - Integrated Warehouse Solutions" at bounding box center [827, 592] width 132 height 38
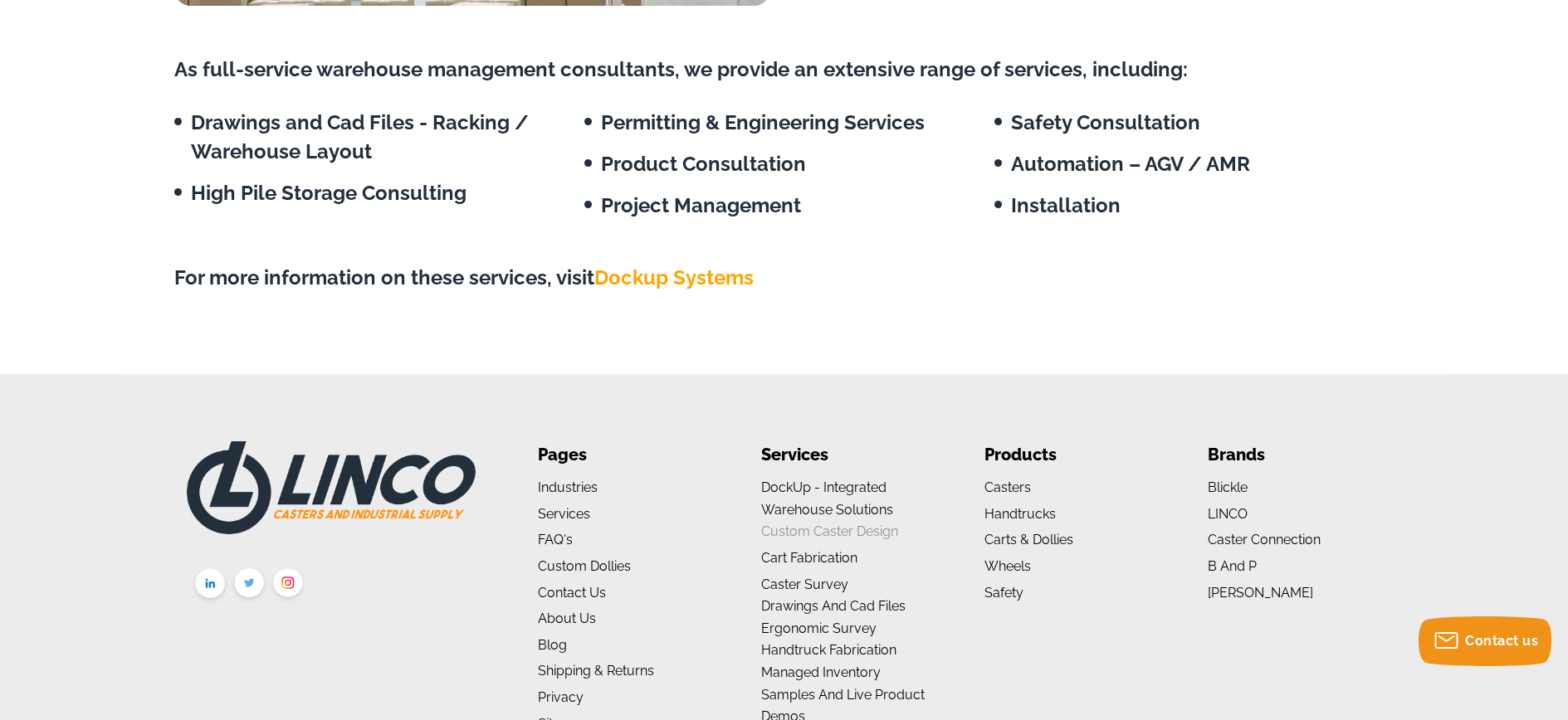
scroll to position [1932, 0]
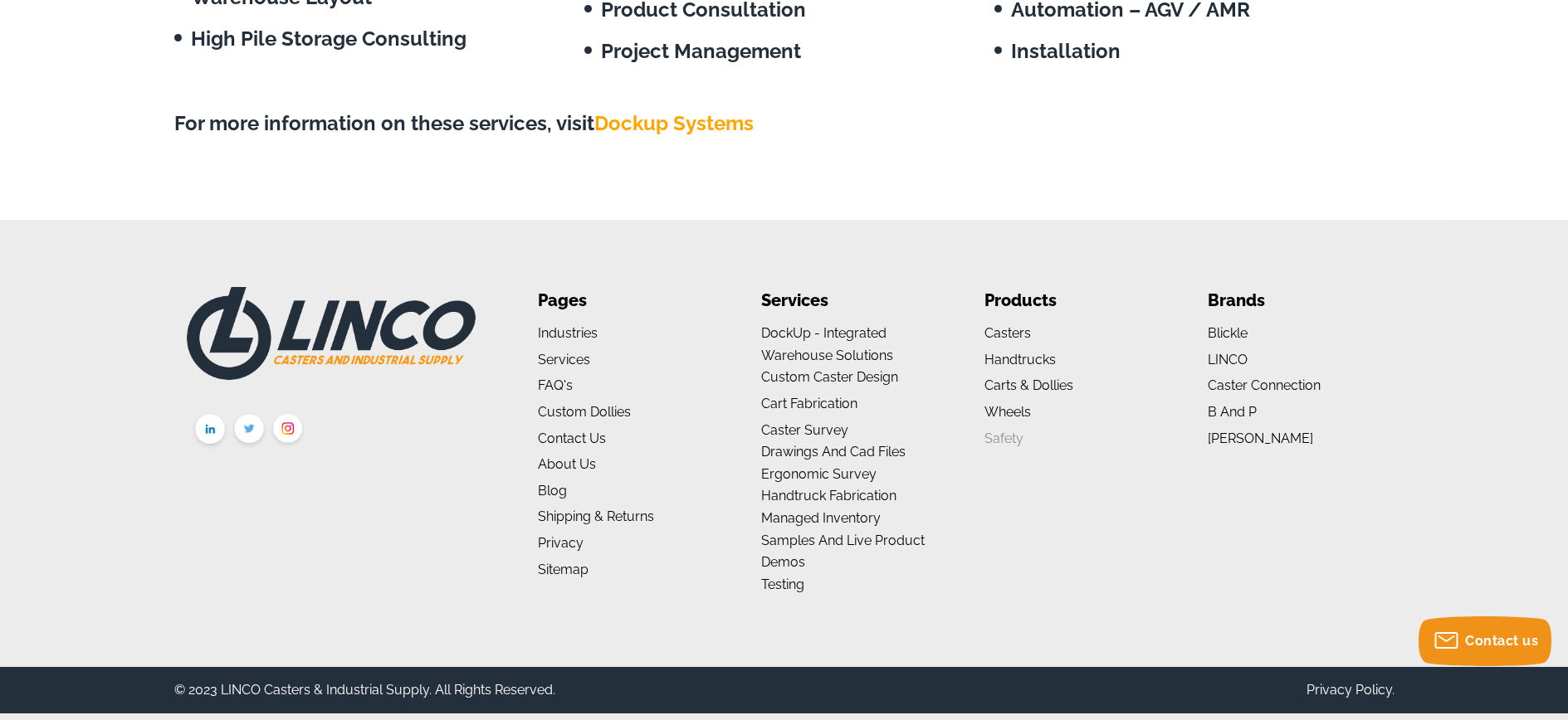
click at [1005, 440] on link "Safety" at bounding box center [1004, 438] width 39 height 16
